Goal: Information Seeking & Learning: Learn about a topic

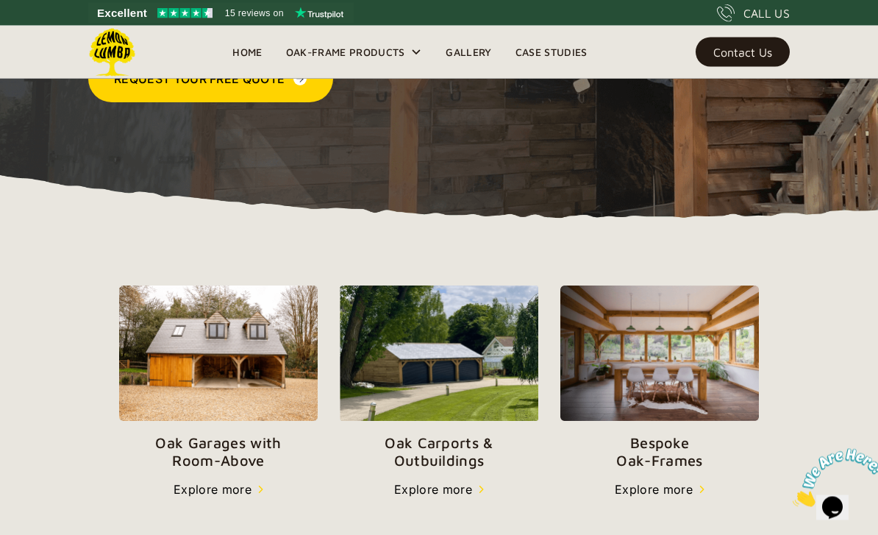
scroll to position [330, 0]
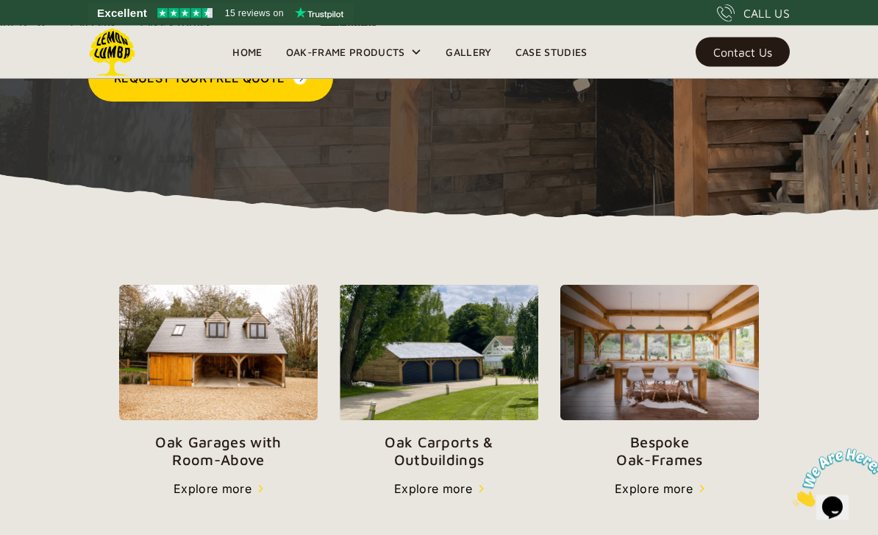
click at [464, 376] on img at bounding box center [439, 352] width 199 height 135
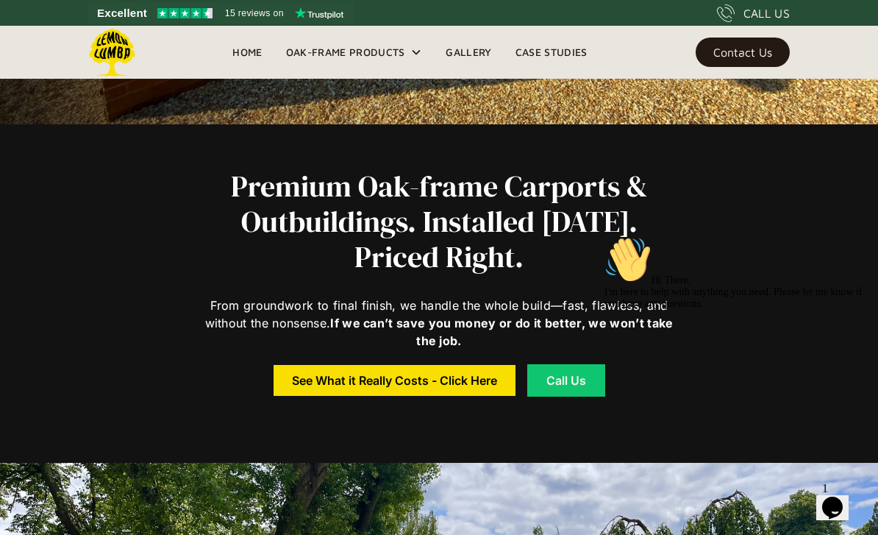
scroll to position [457, 0]
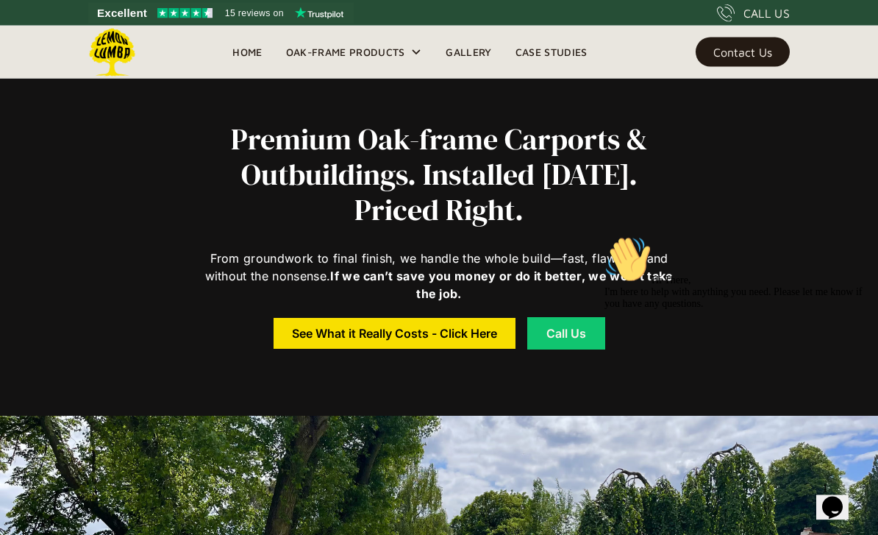
click at [430, 338] on div "See What it Really Costs - Click Here" at bounding box center [394, 334] width 205 height 10
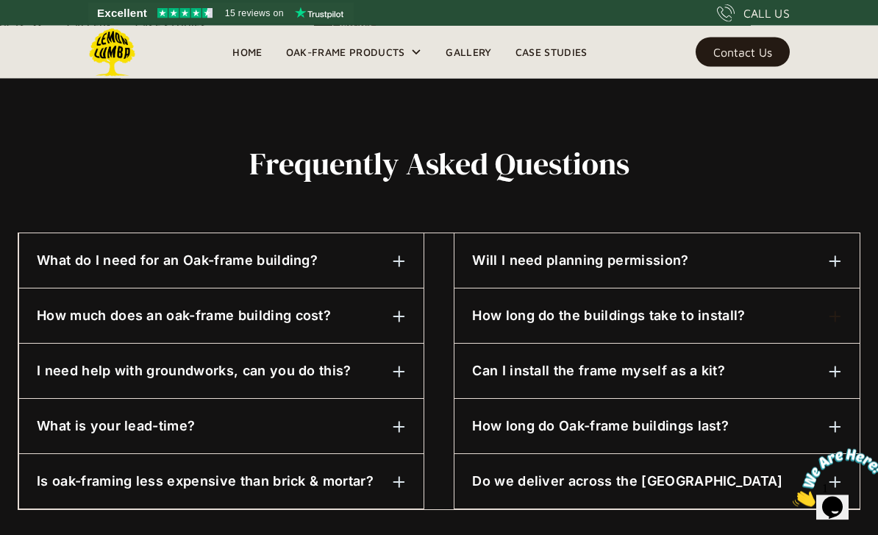
scroll to position [654, 0]
click at [826, 421] on div "How long do Oak-frame buildings last?" at bounding box center [657, 425] width 370 height 19
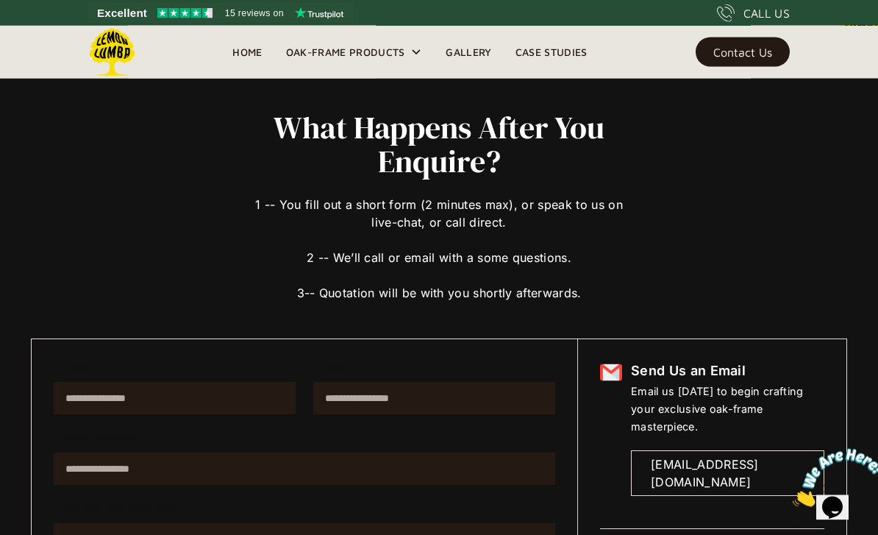
scroll to position [0, 0]
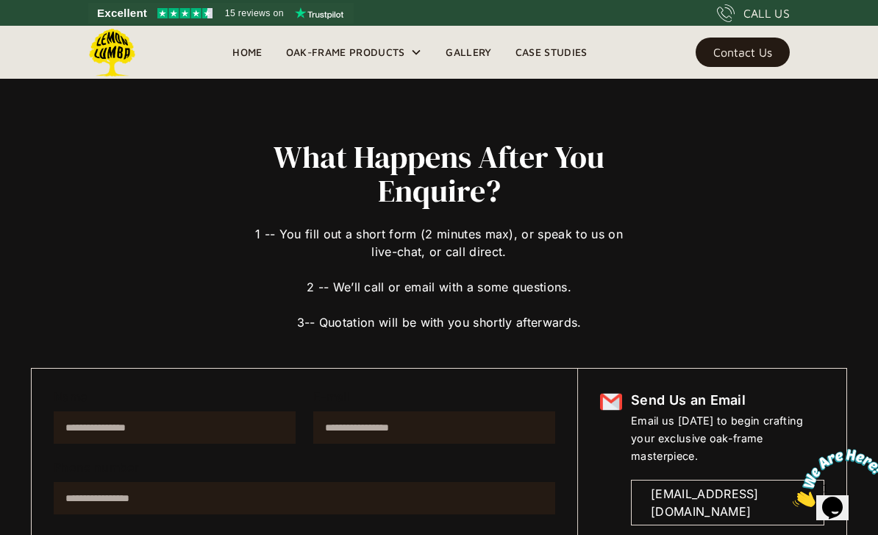
click at [463, 54] on link "Gallery" at bounding box center [468, 52] width 69 height 22
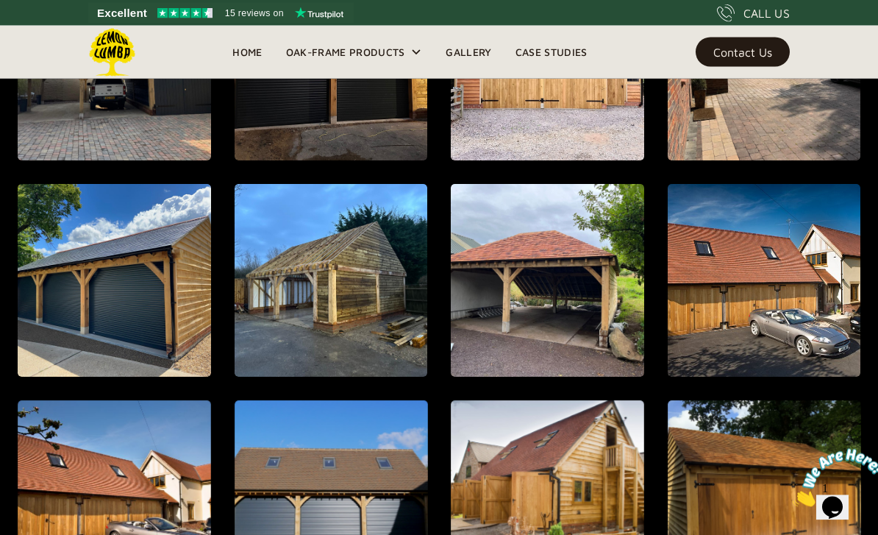
scroll to position [675, 0]
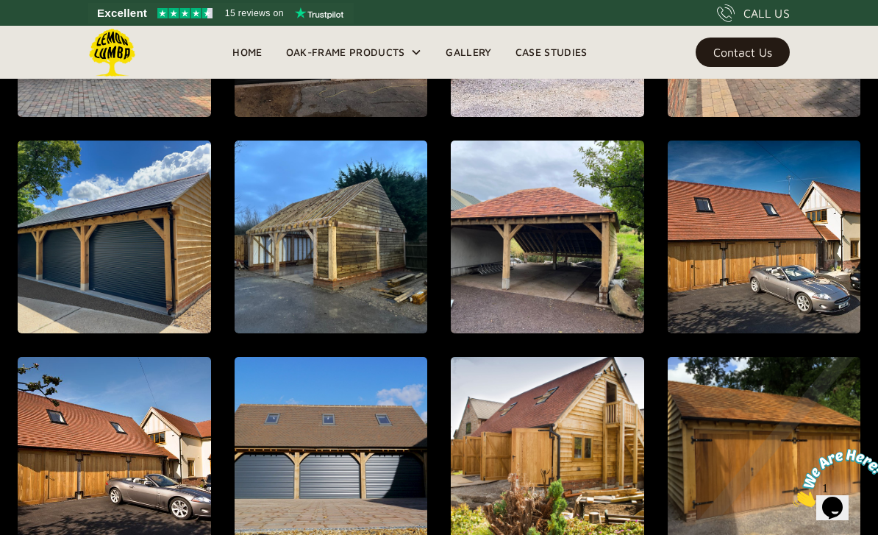
click at [300, 242] on div "open lightbox" at bounding box center [114, 20] width 372 height 444
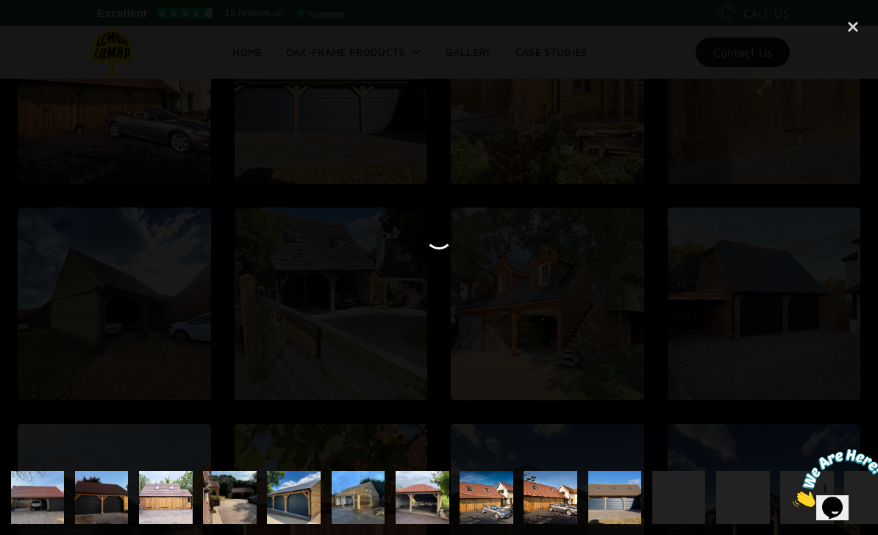
scroll to position [1086, 0]
click at [862, 29] on div "close lightbox" at bounding box center [853, 27] width 50 height 32
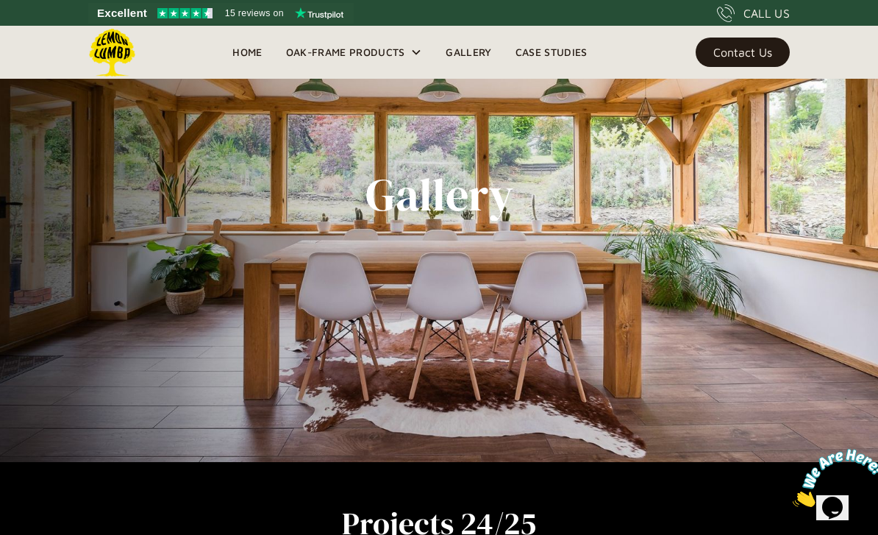
scroll to position [71, 0]
